Goal: Use online tool/utility: Utilize a website feature to perform a specific function

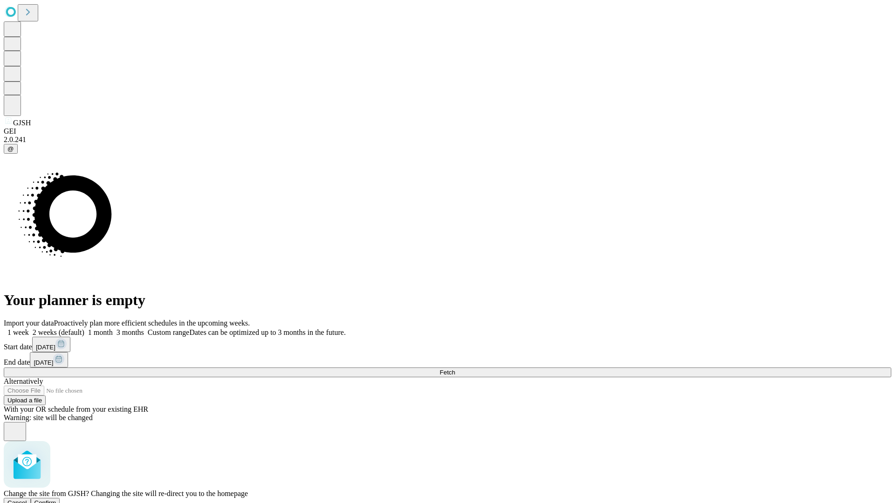
click at [56, 500] on span "Confirm" at bounding box center [45, 503] width 22 height 7
click at [113, 329] on label "1 month" at bounding box center [98, 333] width 28 height 8
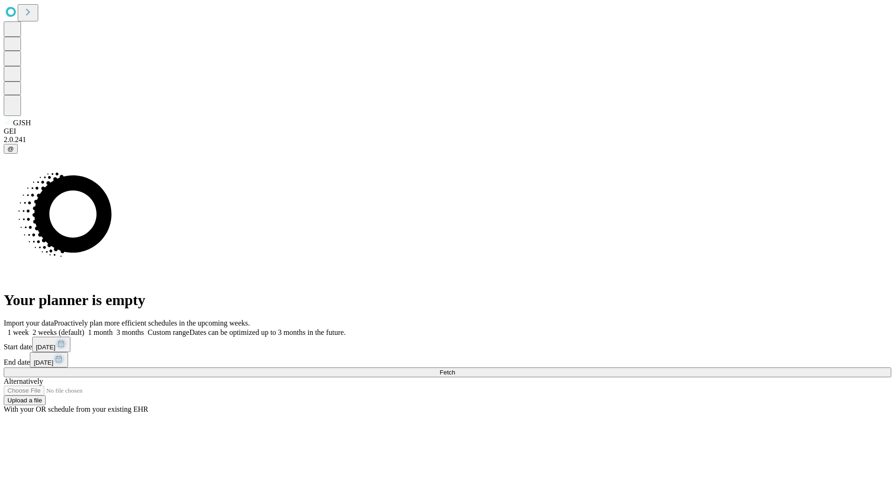
click at [455, 369] on span "Fetch" at bounding box center [447, 372] width 15 height 7
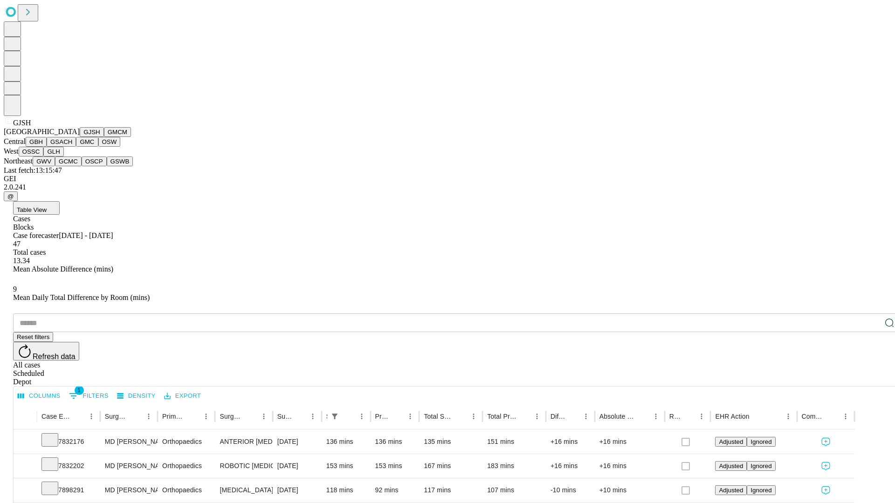
click at [104, 137] on button "GMCM" at bounding box center [117, 132] width 27 height 10
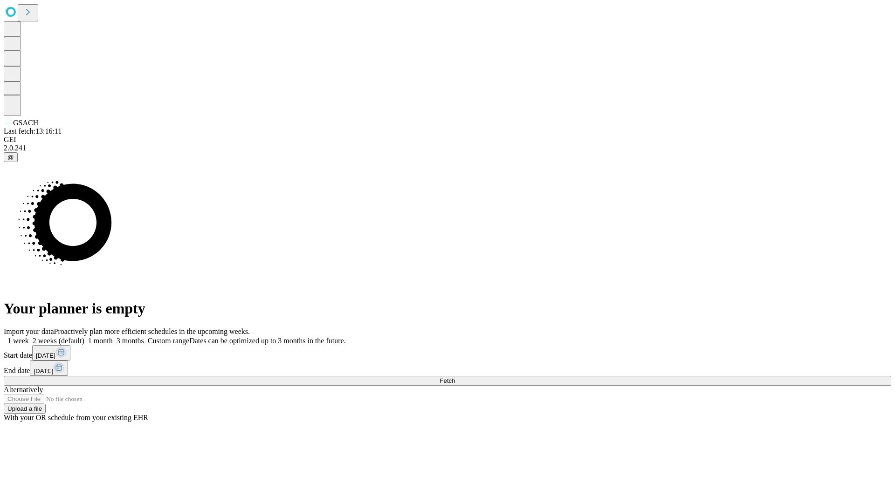
click at [455, 378] on span "Fetch" at bounding box center [447, 381] width 15 height 7
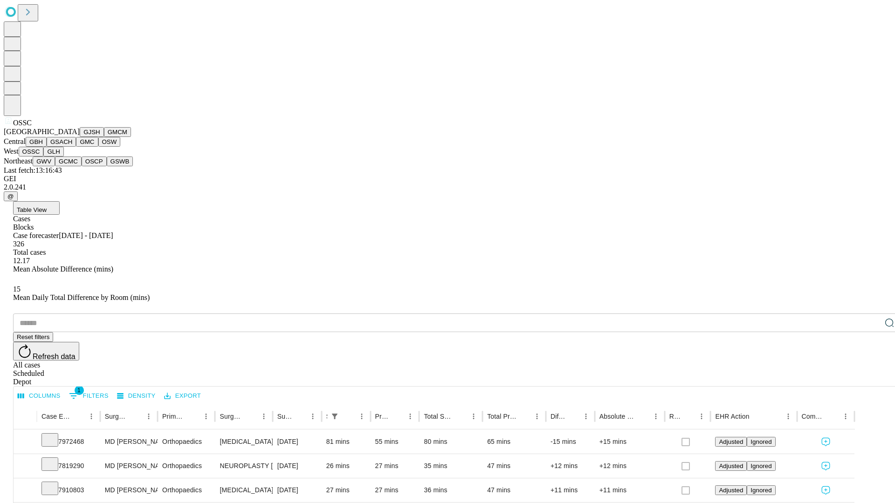
click at [63, 157] on button "GLH" at bounding box center [53, 152] width 20 height 10
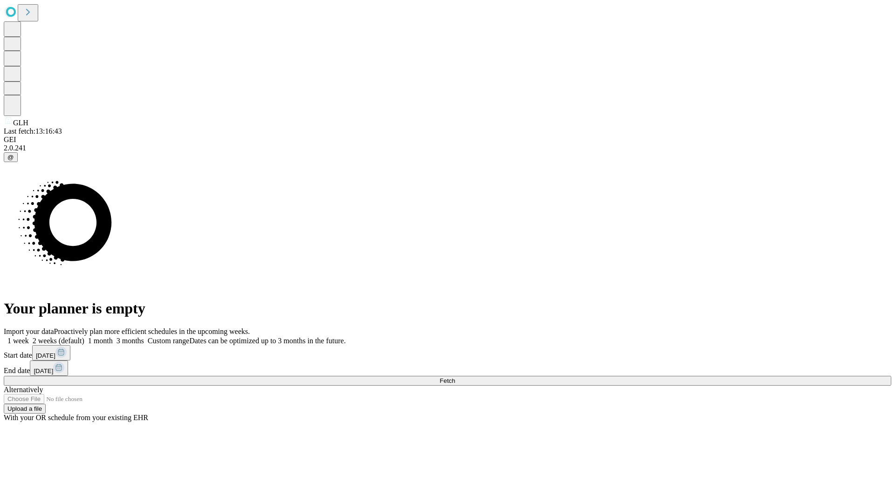
click at [455, 378] on span "Fetch" at bounding box center [447, 381] width 15 height 7
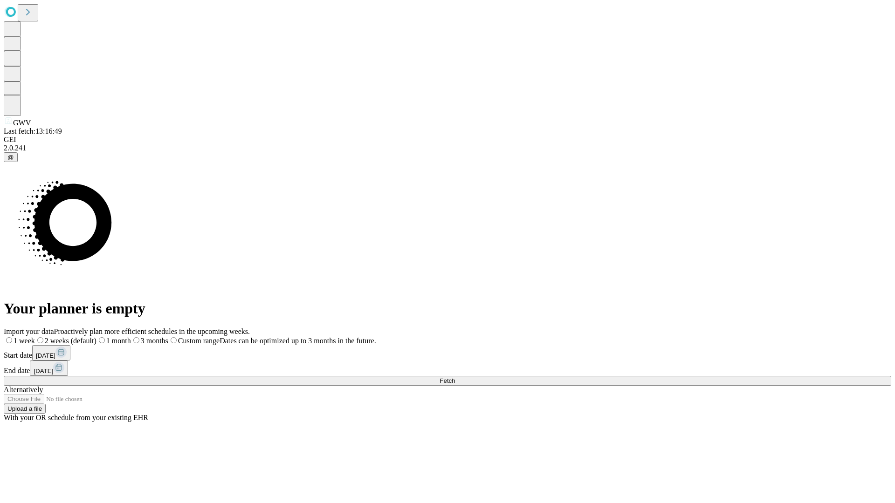
click at [131, 337] on label "1 month" at bounding box center [113, 341] width 34 height 8
click at [455, 378] on span "Fetch" at bounding box center [447, 381] width 15 height 7
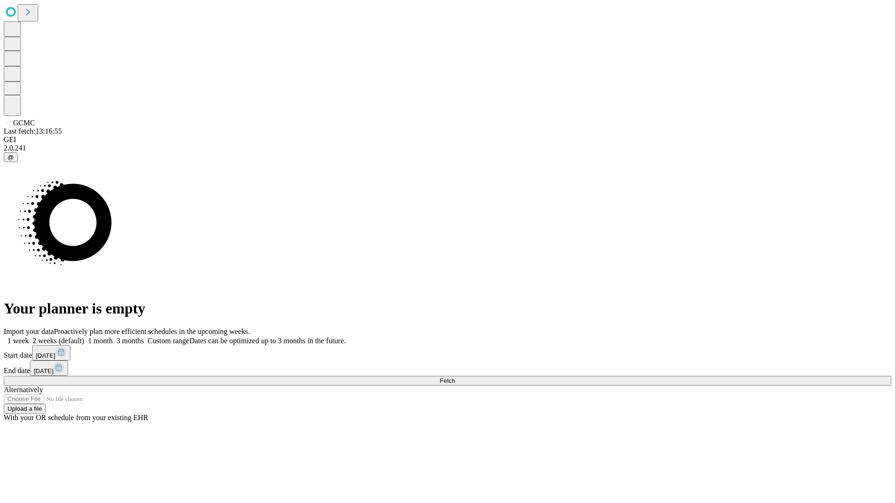
click at [113, 337] on label "1 month" at bounding box center [98, 341] width 28 height 8
click at [455, 378] on span "Fetch" at bounding box center [447, 381] width 15 height 7
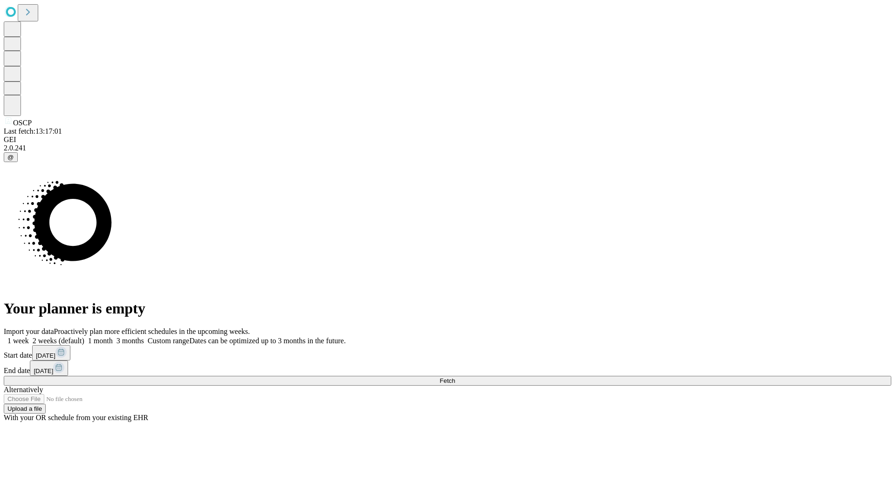
click at [455, 378] on span "Fetch" at bounding box center [447, 381] width 15 height 7
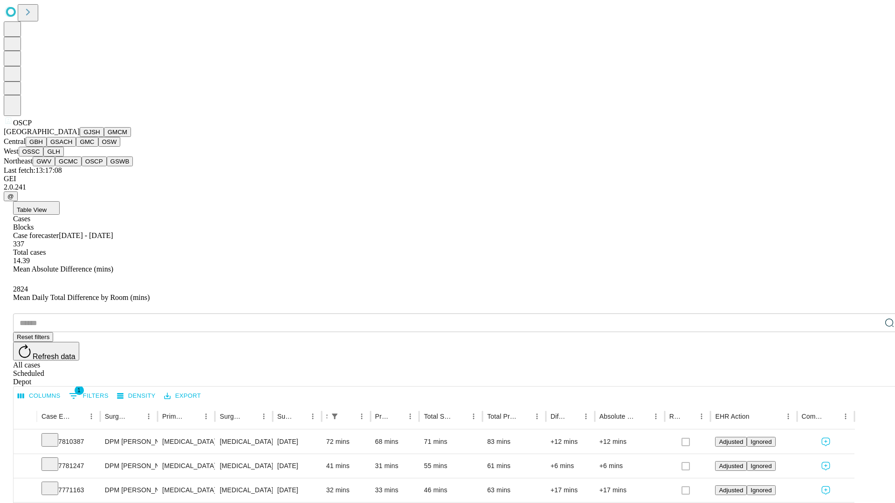
click at [107, 166] on button "GSWB" at bounding box center [120, 162] width 27 height 10
